Goal: Task Accomplishment & Management: Manage account settings

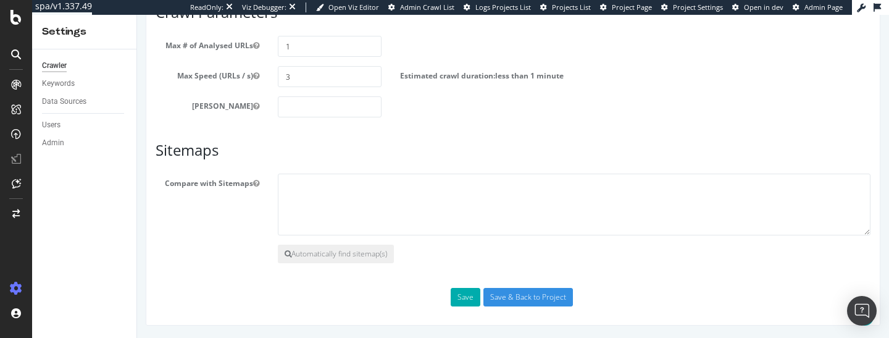
scroll to position [791, 0]
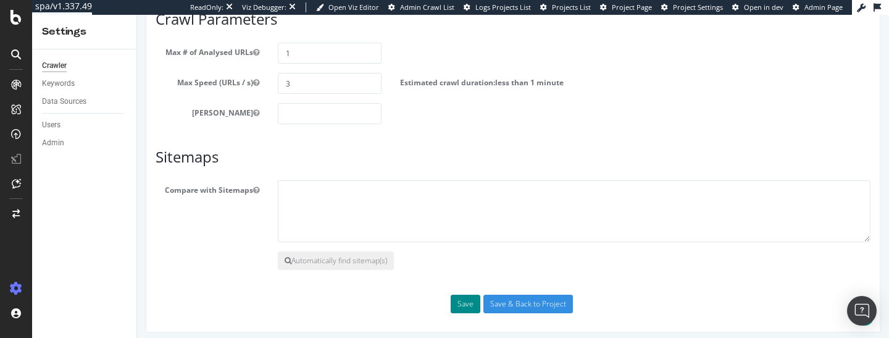
click at [478, 312] on button "Save" at bounding box center [466, 303] width 30 height 19
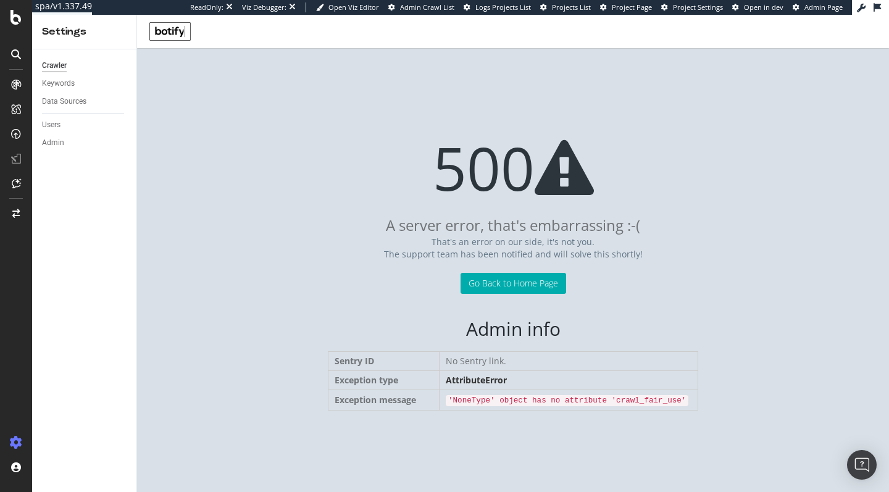
scroll to position [0, 0]
click at [814, 8] on span "Admin Page" at bounding box center [823, 6] width 38 height 9
click at [813, 6] on span "Admin Page" at bounding box center [823, 6] width 38 height 9
click at [808, 6] on span "Admin Page" at bounding box center [823, 6] width 38 height 9
click at [636, 7] on span "Project Page" at bounding box center [632, 6] width 40 height 9
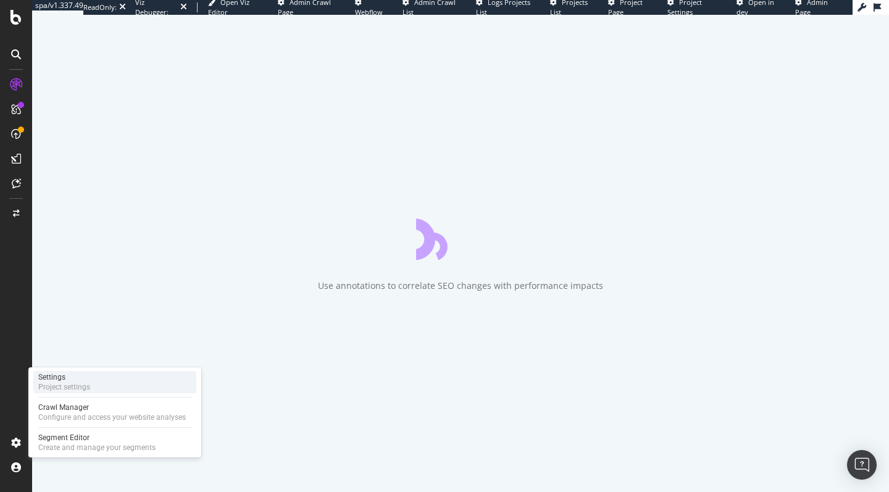
click at [86, 387] on div "Project settings" at bounding box center [64, 387] width 52 height 10
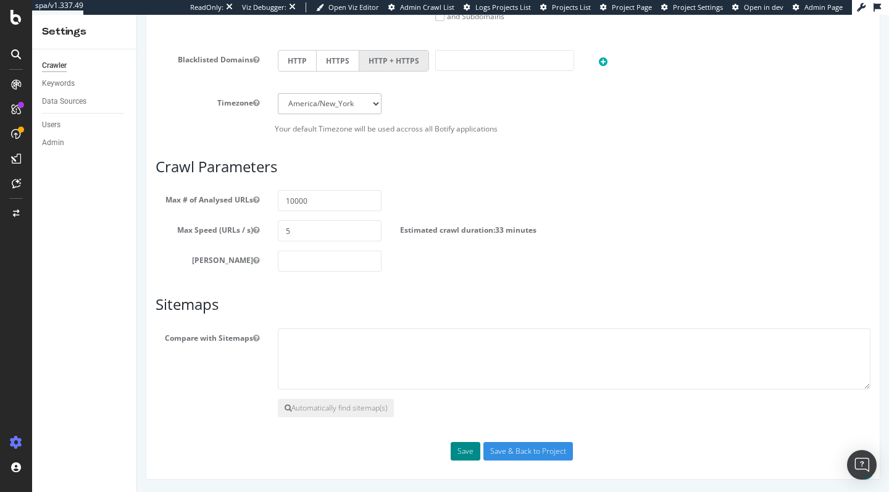
scroll to position [581, 0]
click at [460, 449] on button "Save" at bounding box center [466, 451] width 30 height 19
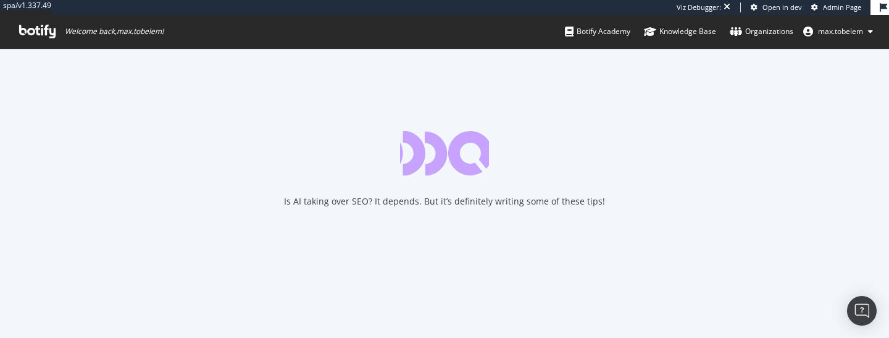
drag, startPoint x: 400, startPoint y: 336, endPoint x: 405, endPoint y: 244, distance: 92.1
click at [405, 244] on div "Is AI taking over SEO? It depends. But it’s definitely writing some of these ti…" at bounding box center [444, 193] width 889 height 290
click at [826, 35] on span "max.tobelem" at bounding box center [840, 31] width 45 height 10
